Goal: Check status: Check status

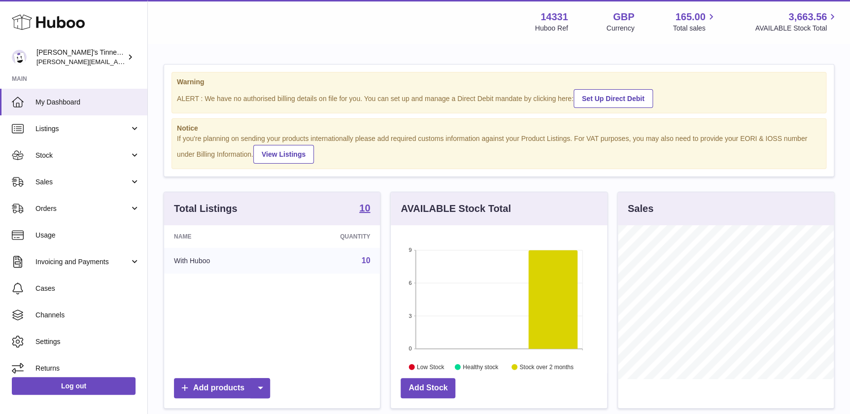
scroll to position [153, 216]
click at [84, 164] on link "Stock" at bounding box center [73, 155] width 147 height 27
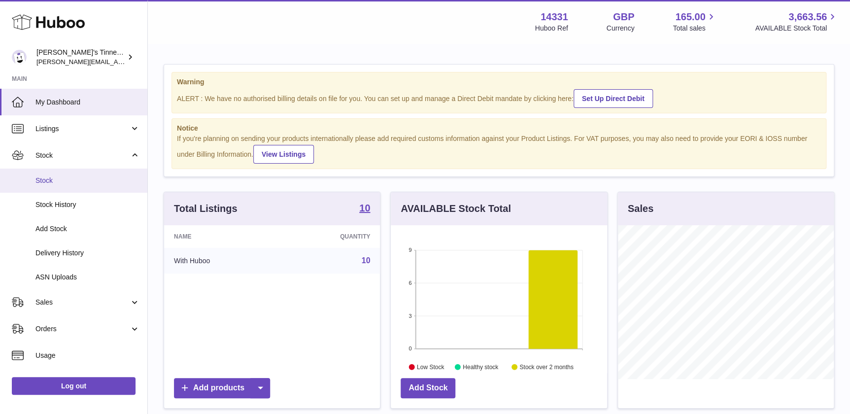
click at [76, 186] on link "Stock" at bounding box center [73, 181] width 147 height 24
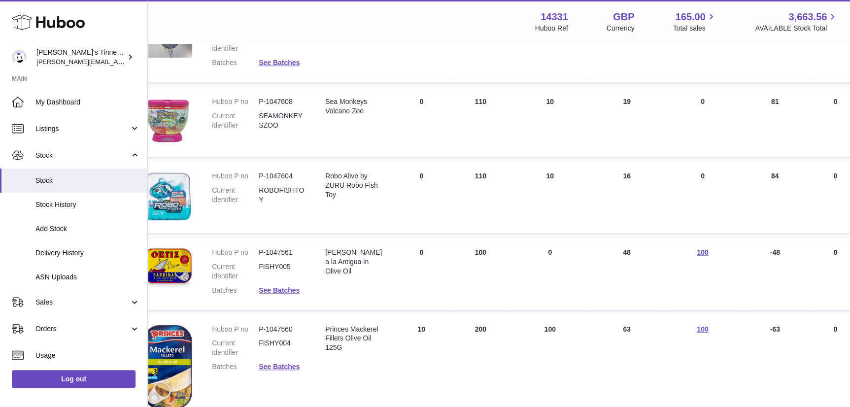
scroll to position [327, 31]
click at [280, 173] on dd "P-1047604" at bounding box center [282, 175] width 47 height 9
copy dd "1047604"
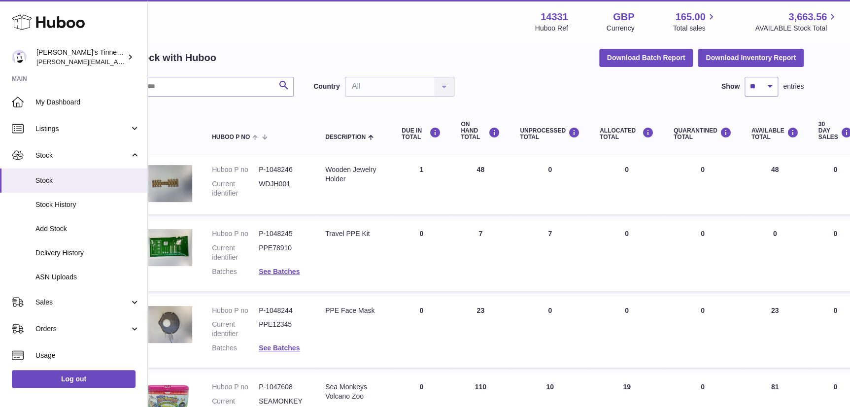
scroll to position [0, 31]
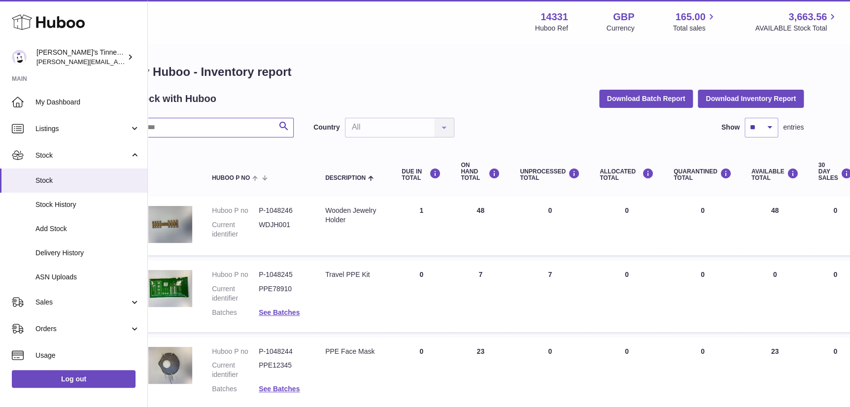
click at [224, 124] on input "text" at bounding box center [213, 128] width 161 height 20
paste input "*******"
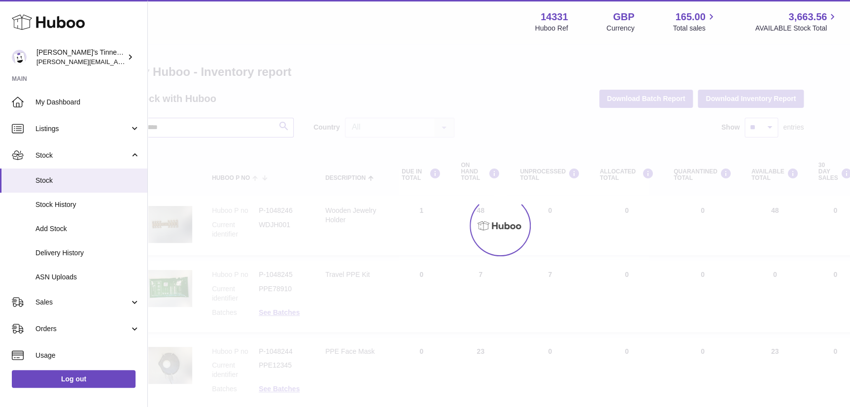
type input "*******"
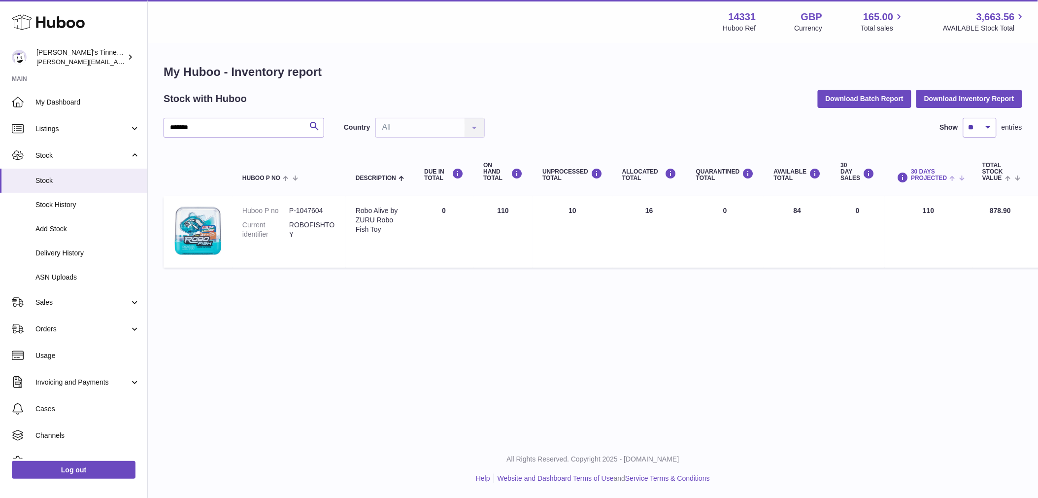
click at [850, 159] on body ".st0{fill:#141414;}" at bounding box center [519, 249] width 1038 height 498
drag, startPoint x: 903, startPoint y: 159, endPoint x: 898, endPoint y: 178, distance: 19.7
click at [850, 178] on icon at bounding box center [903, 177] width 12 height 12
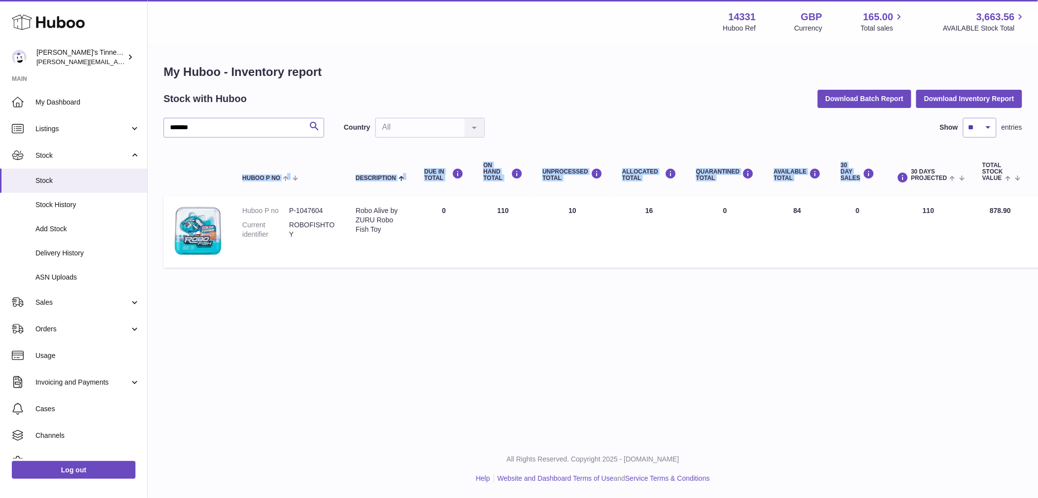
drag, startPoint x: 897, startPoint y: 178, endPoint x: 895, endPoint y: 143, distance: 35.1
click at [850, 143] on div "******* Search Country All All No elements found. Consider changing the search …" at bounding box center [593, 195] width 859 height 155
drag, startPoint x: 895, startPoint y: 143, endPoint x: 897, endPoint y: 161, distance: 17.8
click at [850, 161] on th "30 DAYS PROJECTED" at bounding box center [929, 171] width 88 height 39
